Goal: Book appointment/travel/reservation

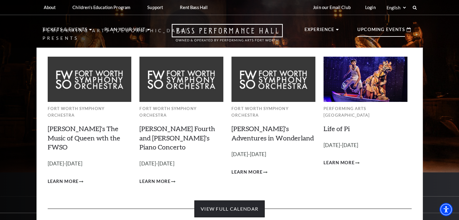
click at [224, 201] on link "View Full Calendar" at bounding box center [229, 209] width 70 height 17
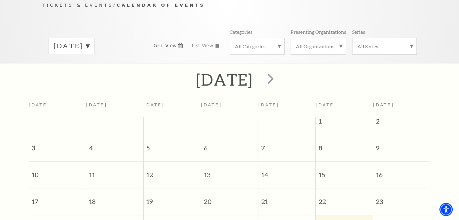
scroll to position [83, 0]
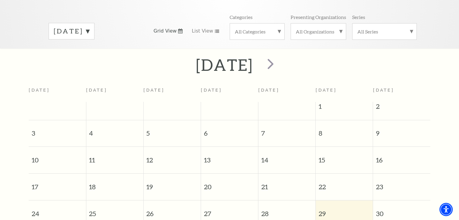
click at [86, 27] on label "[DATE]" at bounding box center [72, 31] width 36 height 9
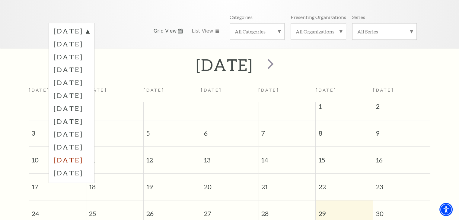
click at [87, 154] on label "[DATE]" at bounding box center [72, 160] width 36 height 13
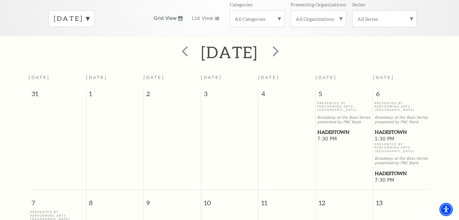
scroll to position [113, 0]
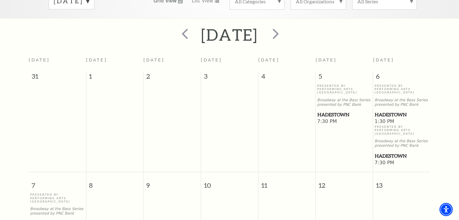
click at [334, 111] on span "Hadestown" at bounding box center [344, 115] width 54 height 8
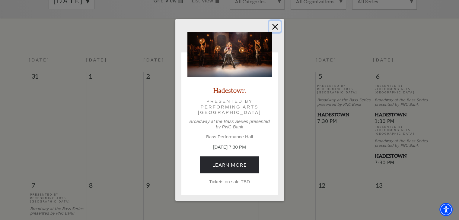
click at [277, 27] on button "Close" at bounding box center [274, 26] width 11 height 11
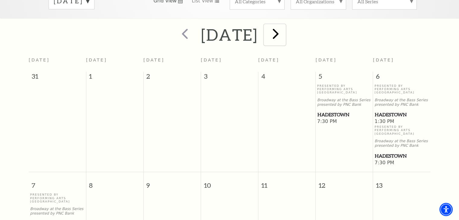
click at [284, 31] on span "next" at bounding box center [275, 33] width 17 height 17
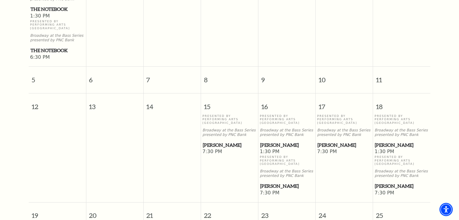
scroll to position [234, 0]
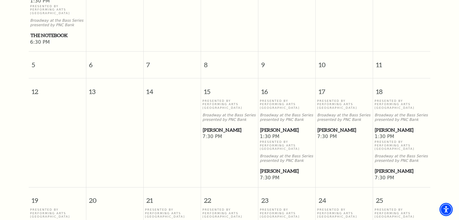
click at [214, 126] on span "[PERSON_NAME]" at bounding box center [230, 130] width 54 height 8
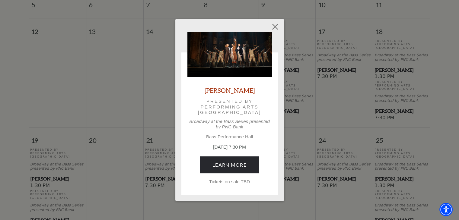
scroll to position [294, 0]
